Goal: Transaction & Acquisition: Purchase product/service

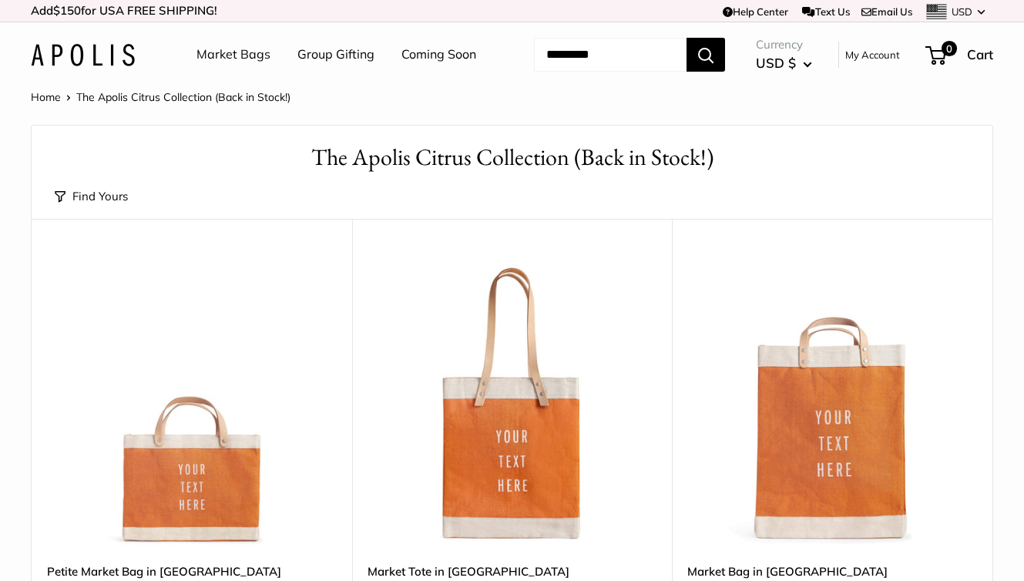
click at [549, 72] on input "Search..." at bounding box center [610, 55] width 153 height 34
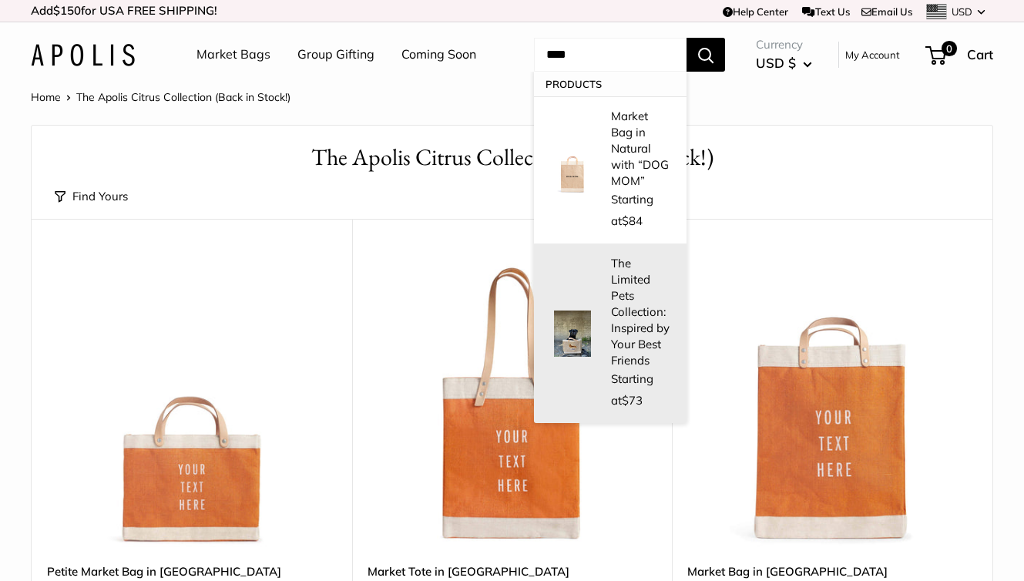
type input "****"
click at [630, 255] on p "The Limited Pets Collection: Inspired by Your Best Friends" at bounding box center [641, 311] width 60 height 113
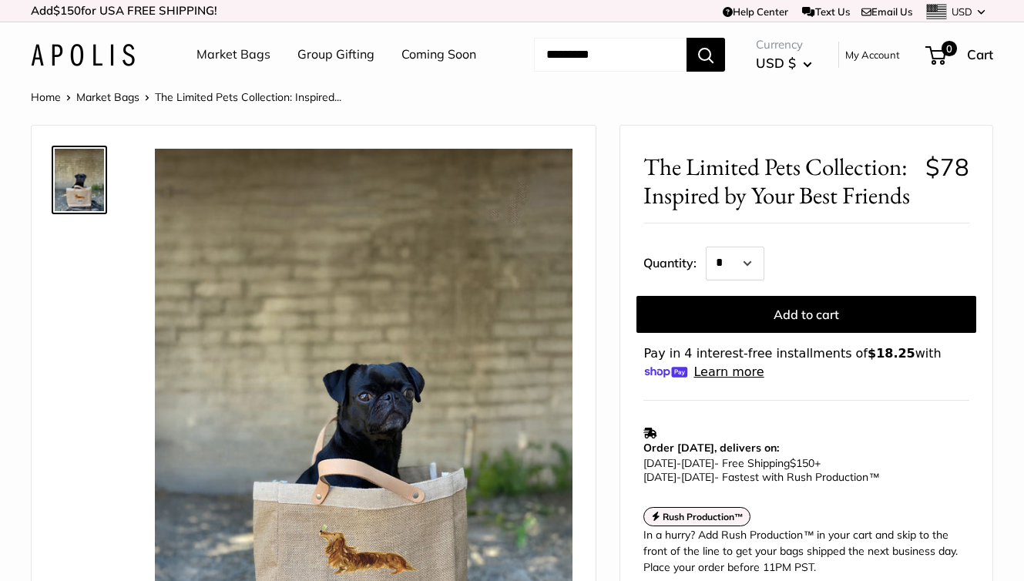
click at [221, 55] on link "Market Bags" at bounding box center [234, 54] width 74 height 23
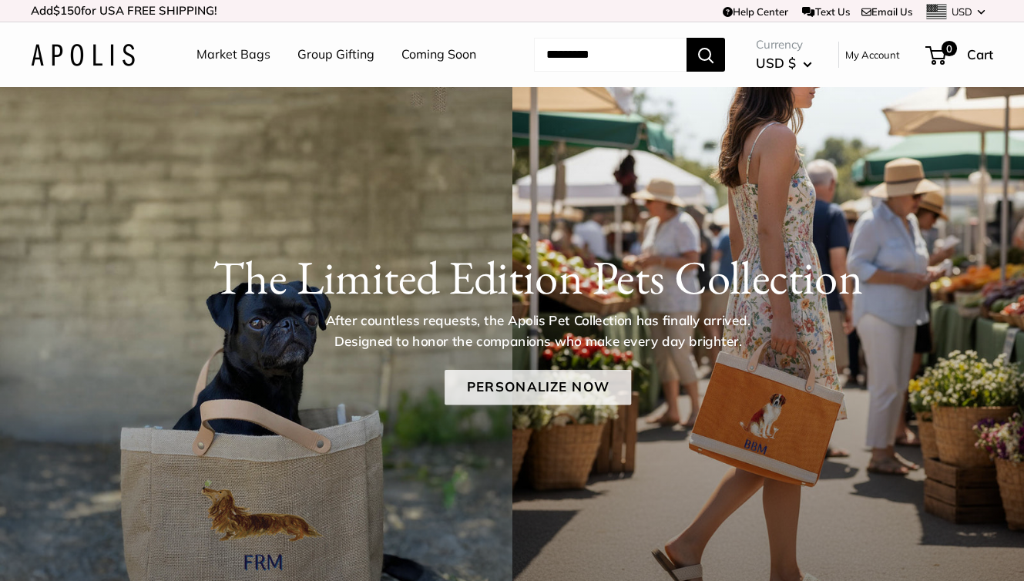
click at [496, 405] on link "Personalize Now" at bounding box center [538, 387] width 186 height 35
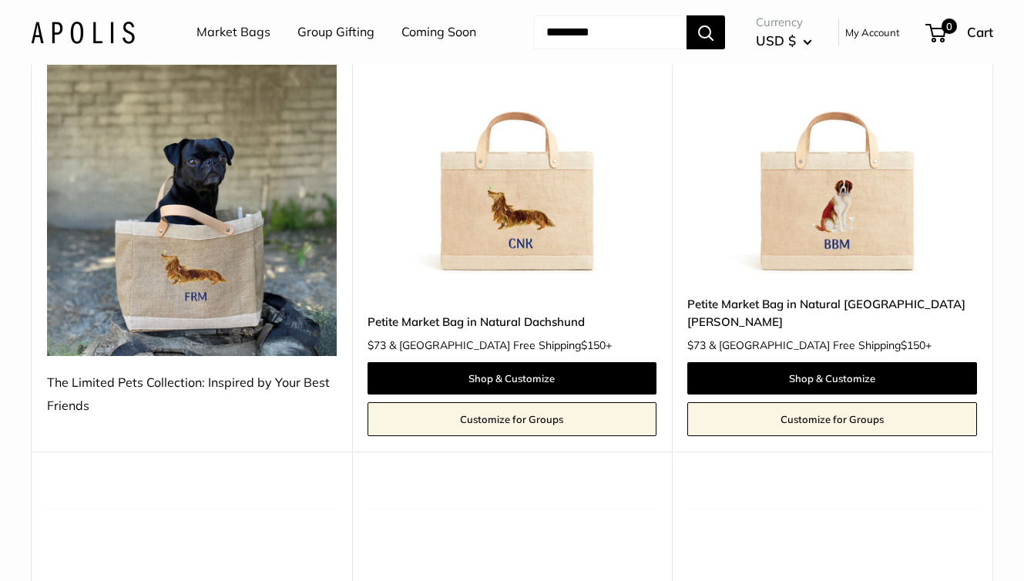
scroll to position [311, 0]
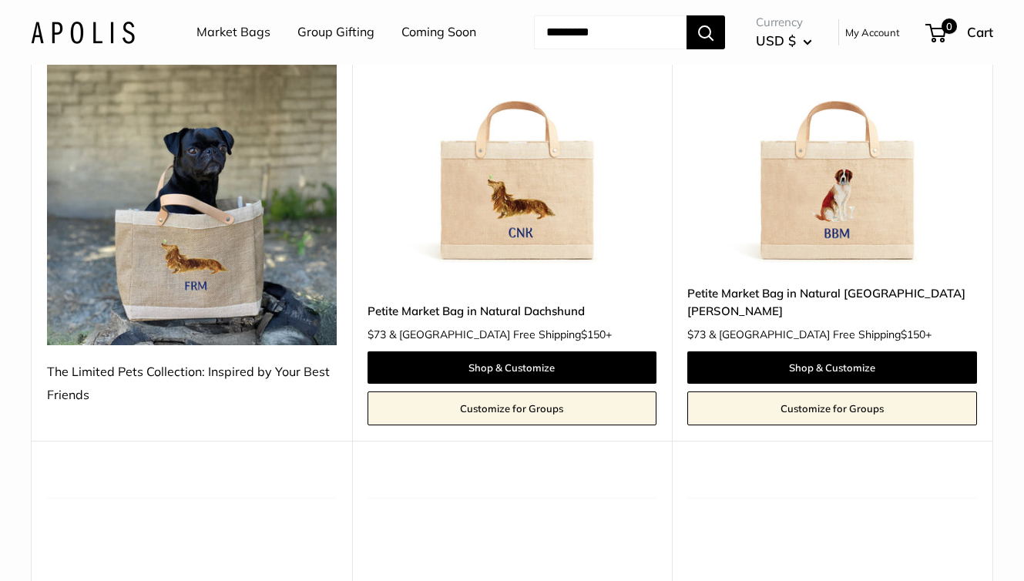
click at [0, 0] on img at bounding box center [0, 0] width 0 height 0
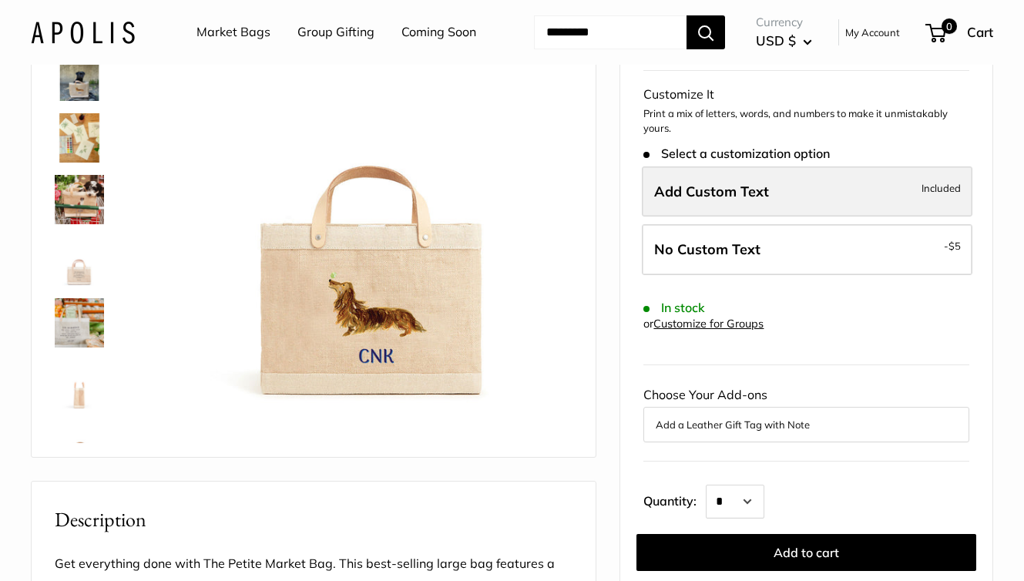
scroll to position [193, 0]
